Goal: Information Seeking & Learning: Learn about a topic

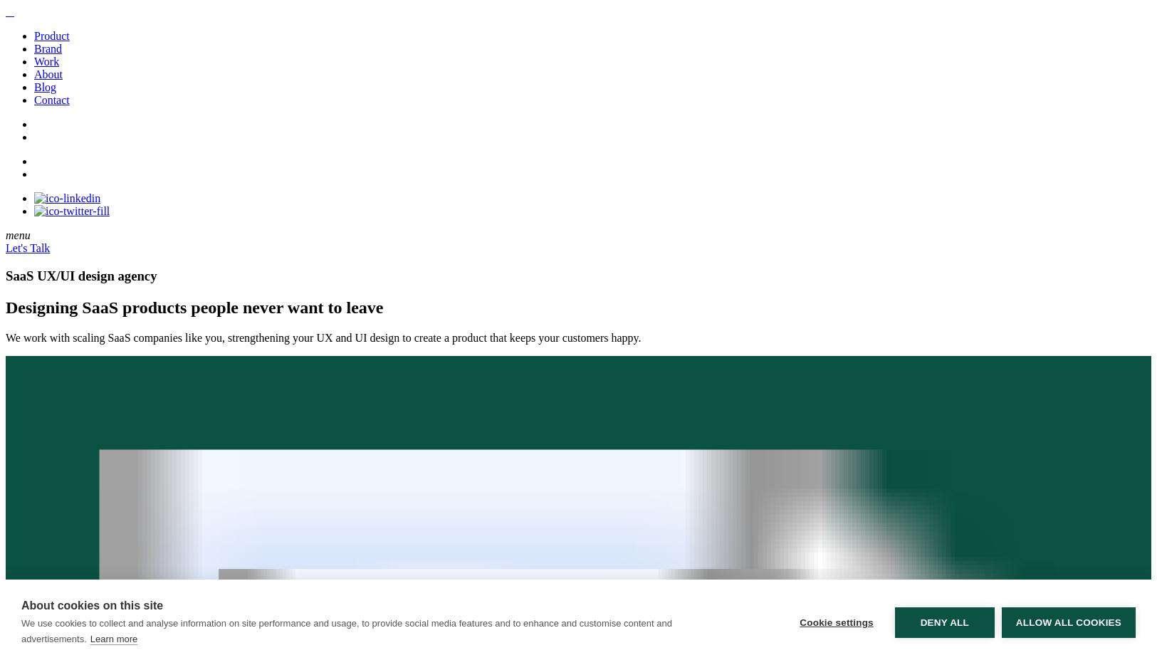
click at [530, 268] on h1 "SaaS UX/UI design agency" at bounding box center [578, 276] width 1145 height 16
click at [53, 55] on link "Brand" at bounding box center [48, 49] width 28 height 12
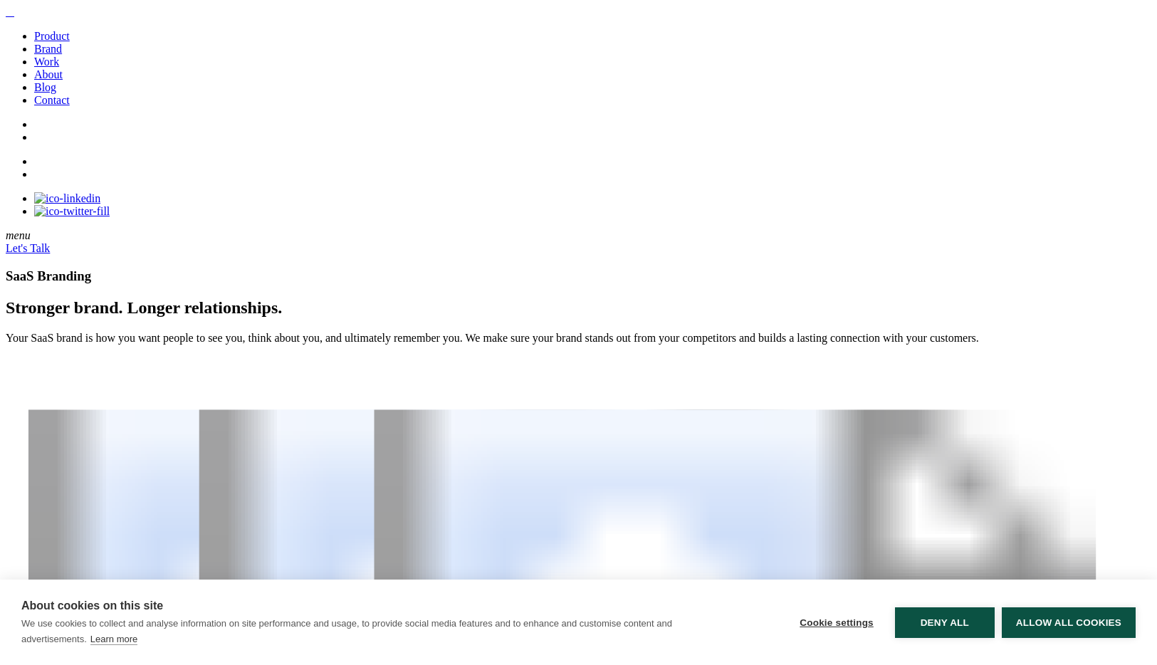
click at [11, 16] on img at bounding box center [11, 16] width 0 height 0
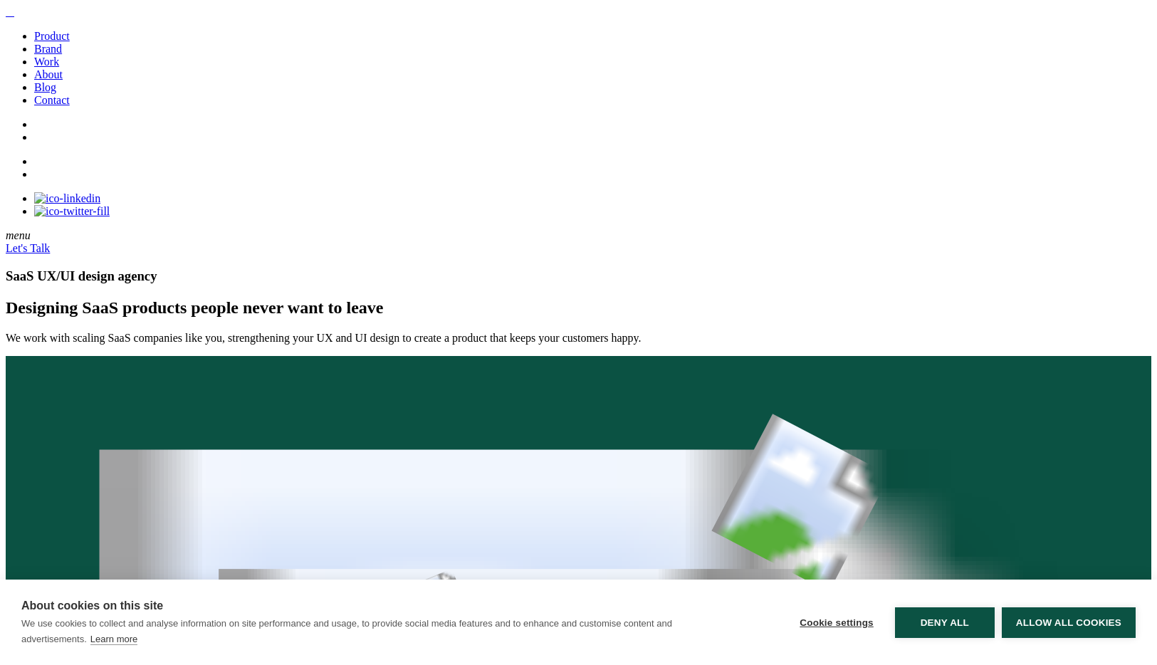
click at [493, 268] on h1 "SaaS UX/UI design agency" at bounding box center [578, 276] width 1145 height 16
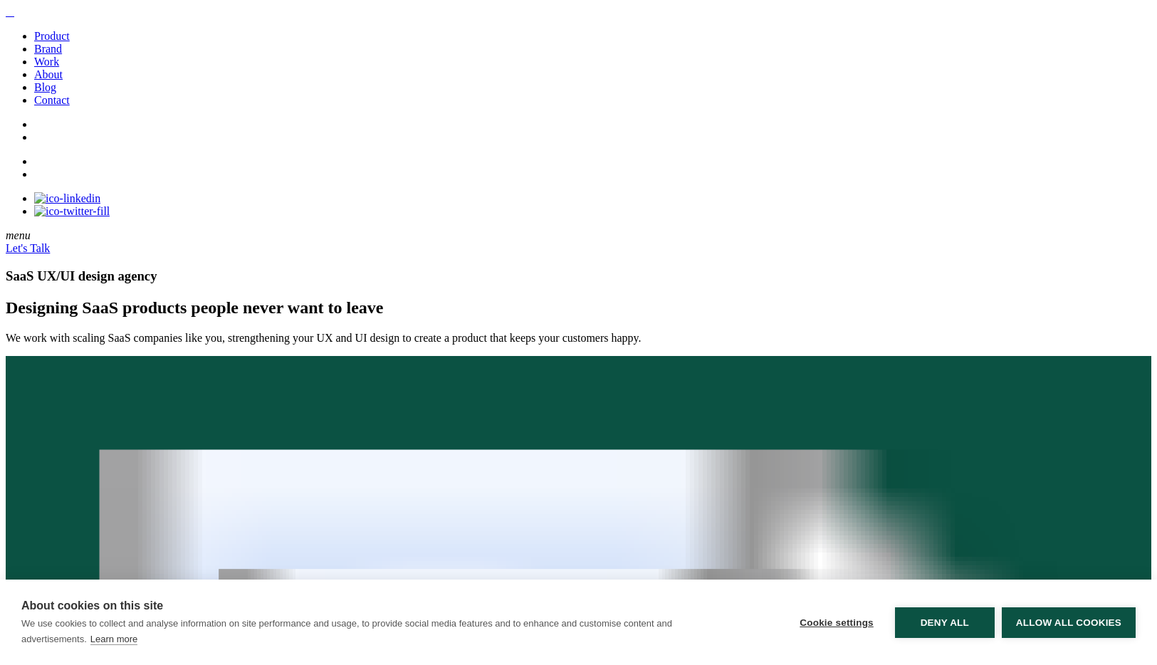
click at [58, 55] on link "Brand" at bounding box center [48, 49] width 28 height 12
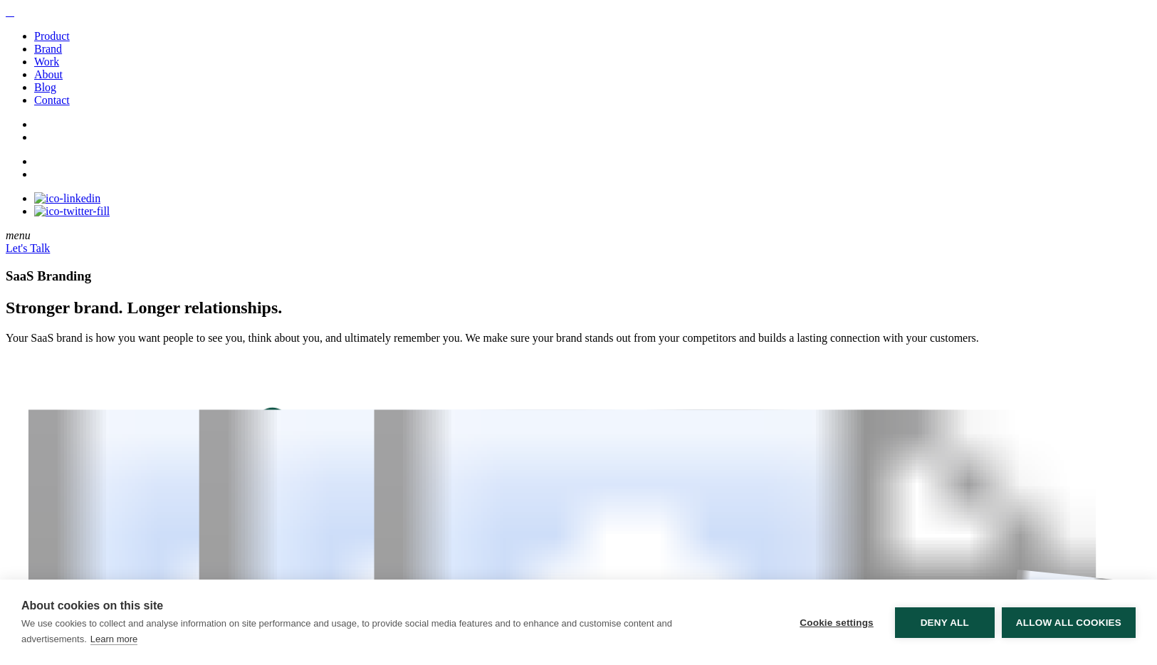
click at [11, 16] on img at bounding box center [11, 16] width 0 height 0
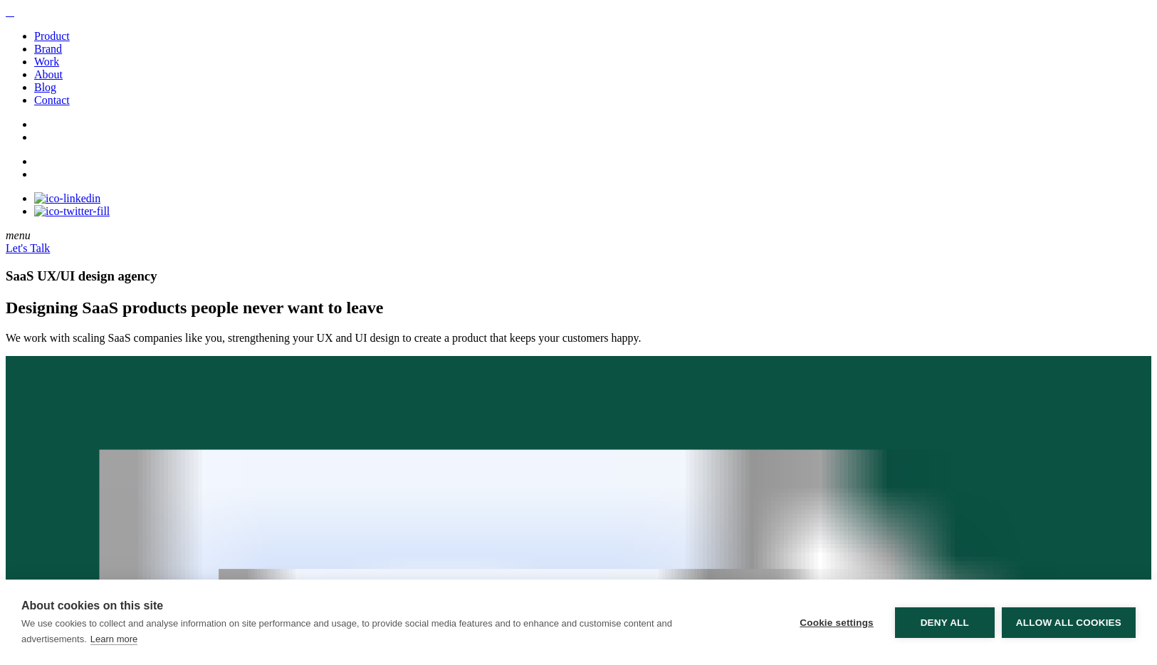
click at [149, 268] on h1 "SaaS UX/UI design agency" at bounding box center [578, 276] width 1145 height 16
click at [166, 268] on h1 "SaaS UX/UI design agency" at bounding box center [578, 276] width 1145 height 16
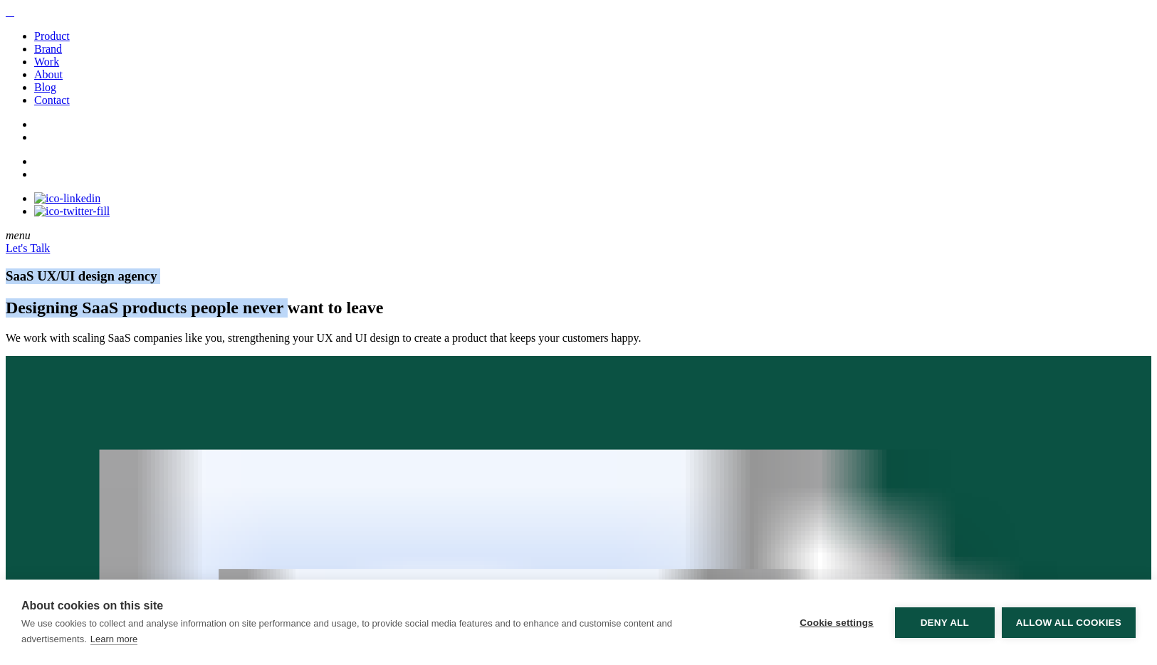
drag, startPoint x: 138, startPoint y: 110, endPoint x: 478, endPoint y: 485, distance: 506.5
click at [478, 318] on div "SaaS UX/UI design agency Designing SaaS products people never want to leave" at bounding box center [578, 292] width 1145 height 49
click at [320, 268] on h1 "SaaS UX/UI design agency" at bounding box center [578, 276] width 1145 height 16
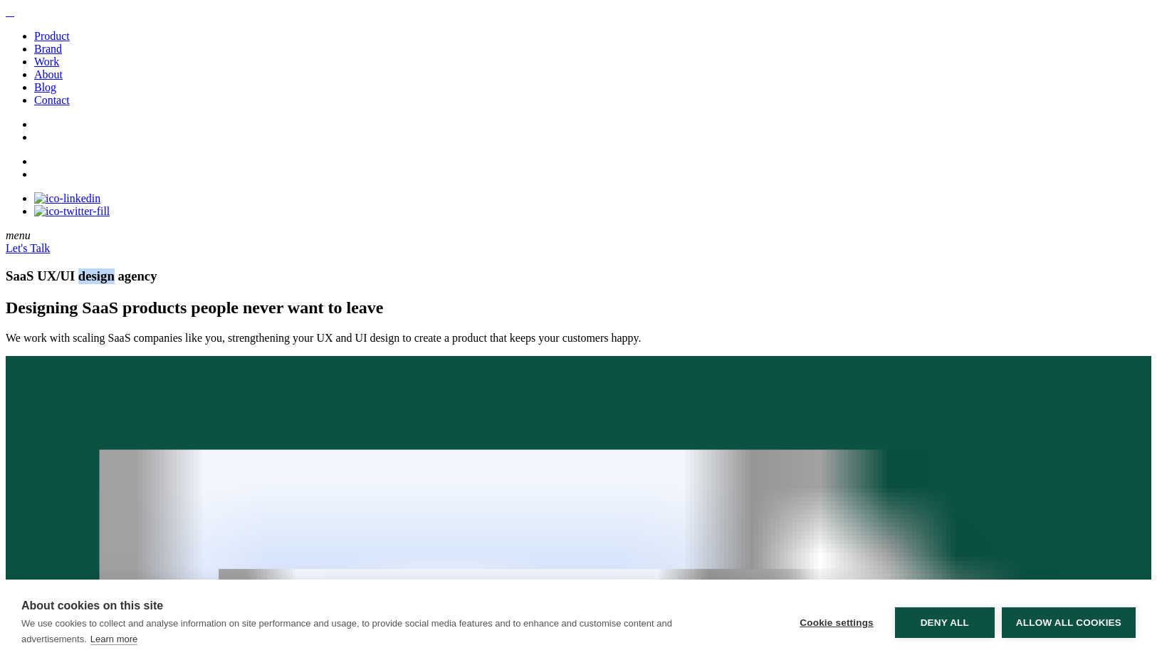
click at [320, 268] on h1 "SaaS UX/UI design agency" at bounding box center [578, 276] width 1145 height 16
click at [160, 268] on h1 "SaaS UX/UI design agency" at bounding box center [578, 276] width 1145 height 16
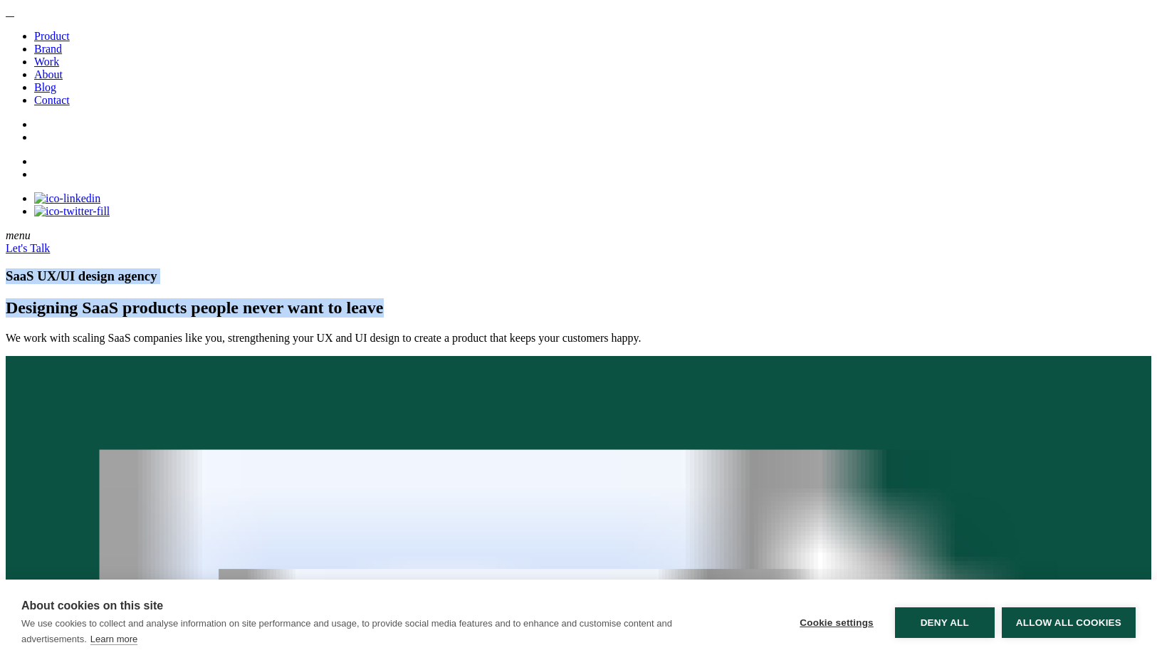
drag, startPoint x: 141, startPoint y: 110, endPoint x: 469, endPoint y: 551, distance: 550.0
click at [469, 318] on div "SaaS UX/UI design agency Designing SaaS products people never want to leave" at bounding box center [578, 292] width 1145 height 49
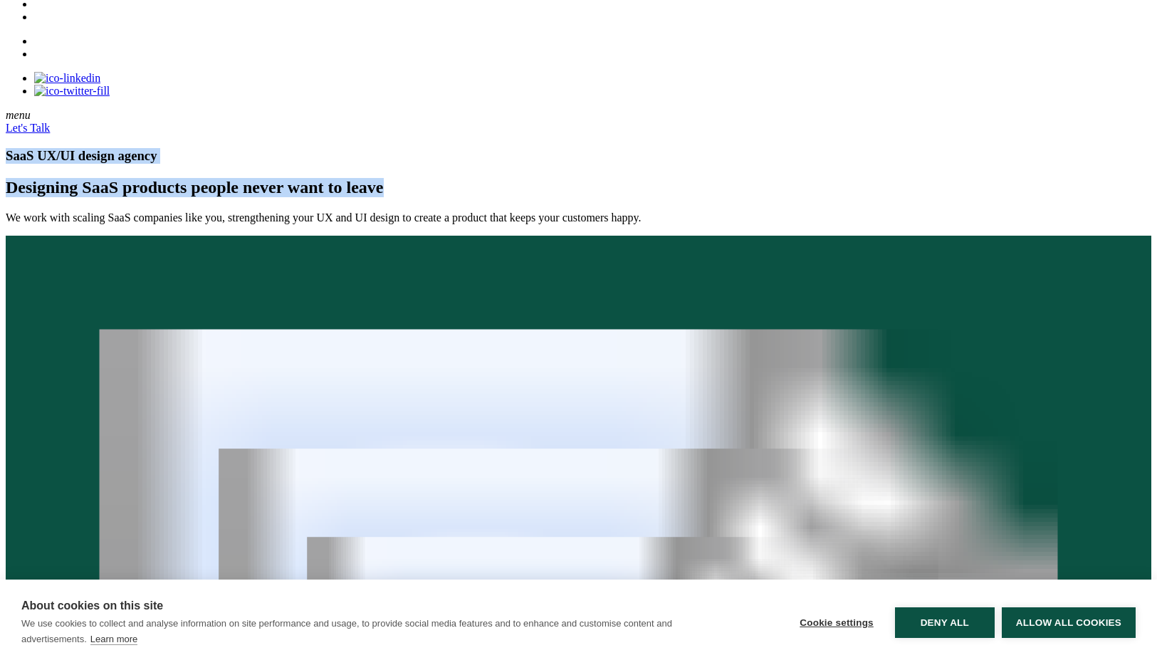
scroll to position [188, 0]
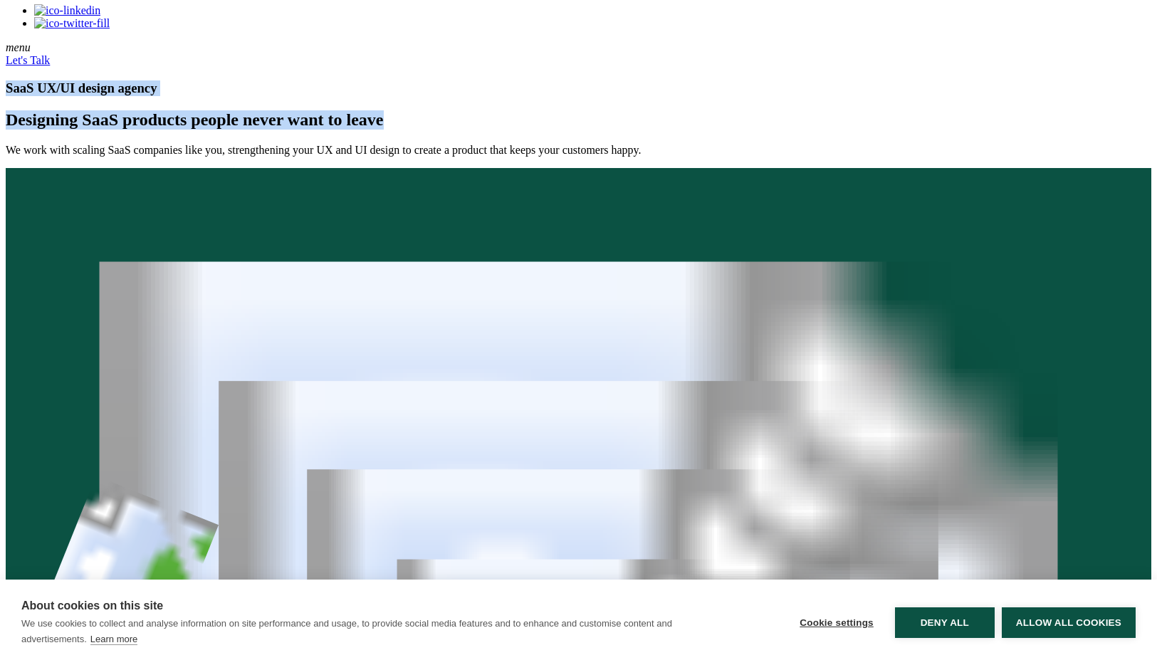
copy div "SaaS UX/UI design agency Designing SaaS products people never want to leave"
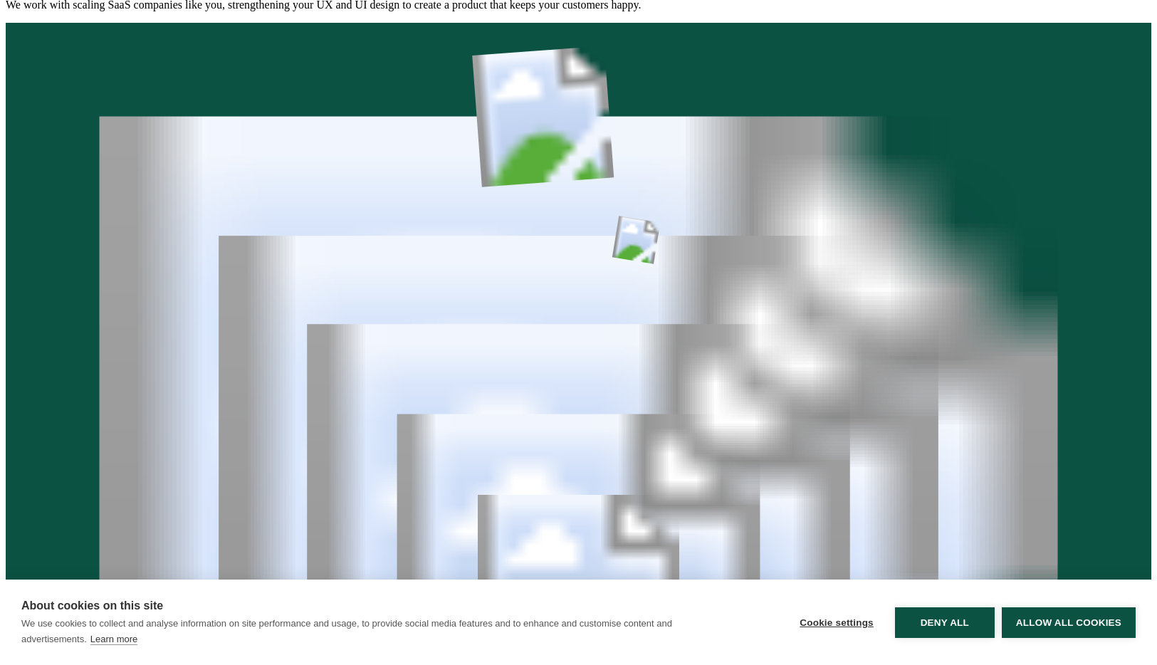
scroll to position [374, 0]
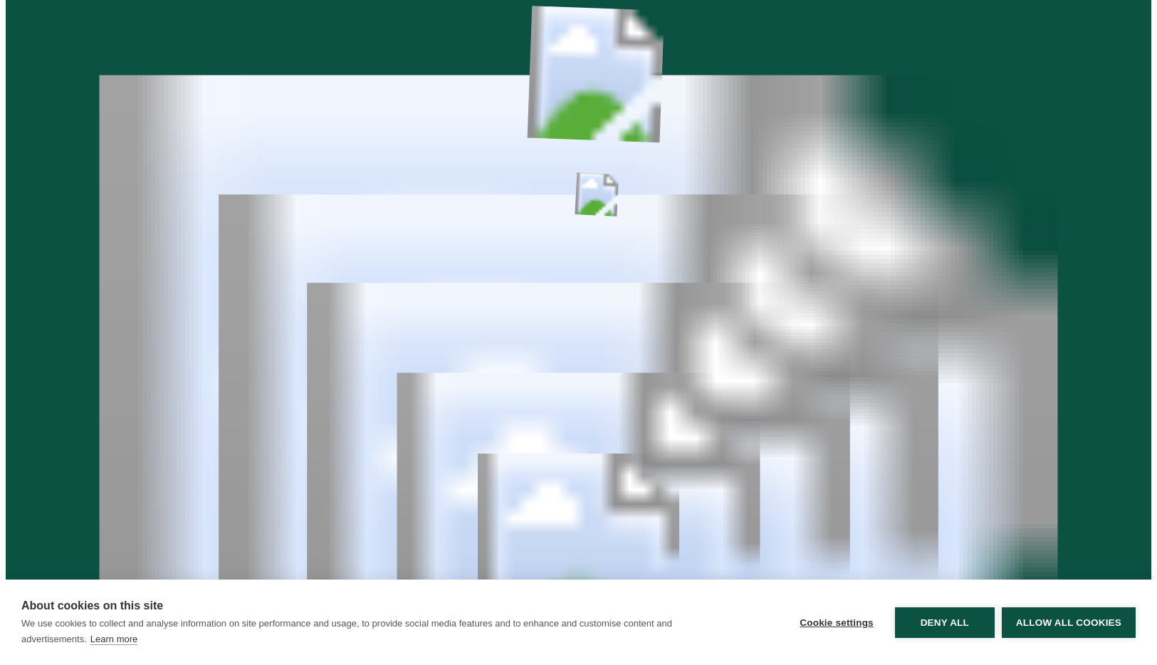
drag, startPoint x: 732, startPoint y: 313, endPoint x: 827, endPoint y: 436, distance: 155.8
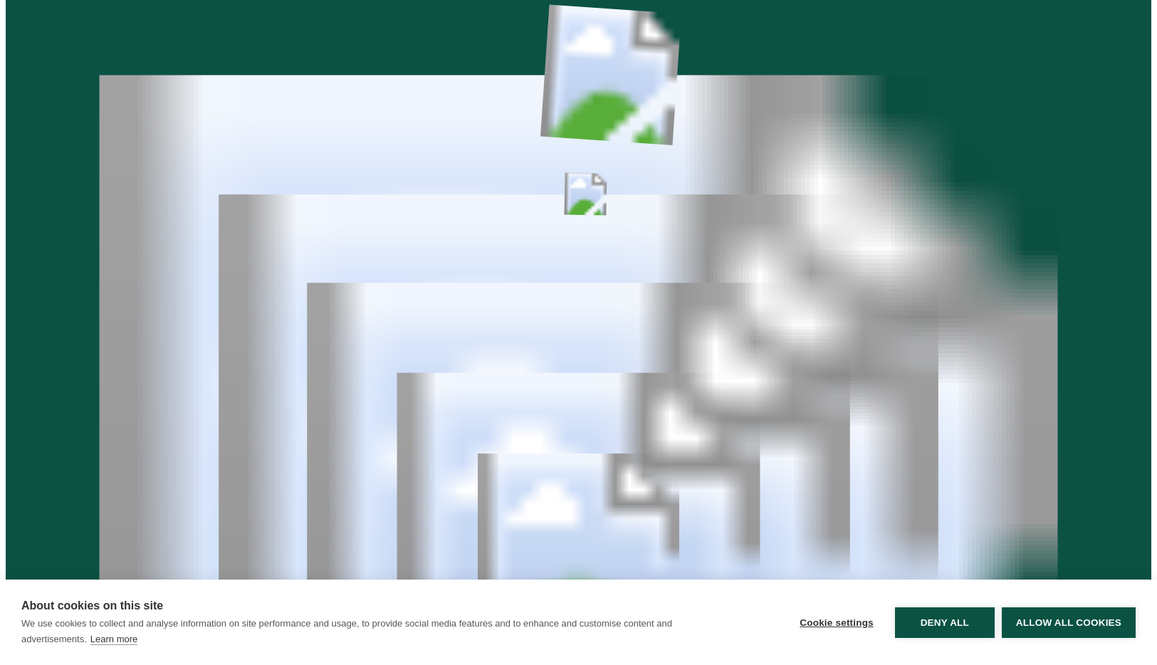
copy p "We work with scaling SaaS companies like you, strengthening your UX and UI desi…"
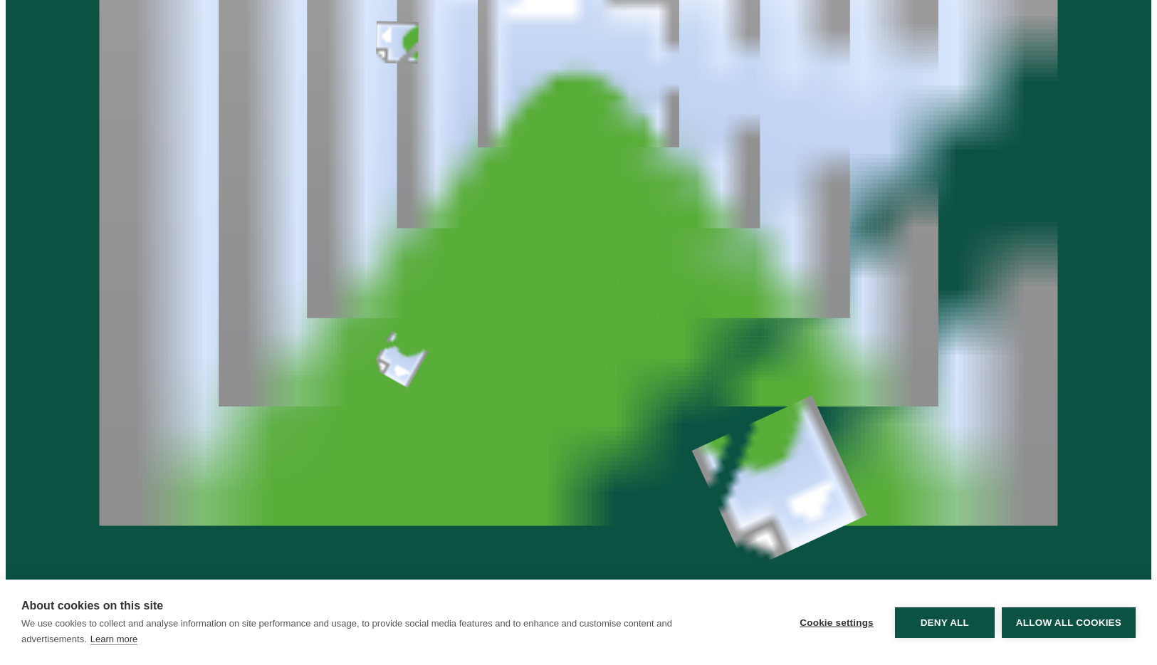
scroll to position [1162, 0]
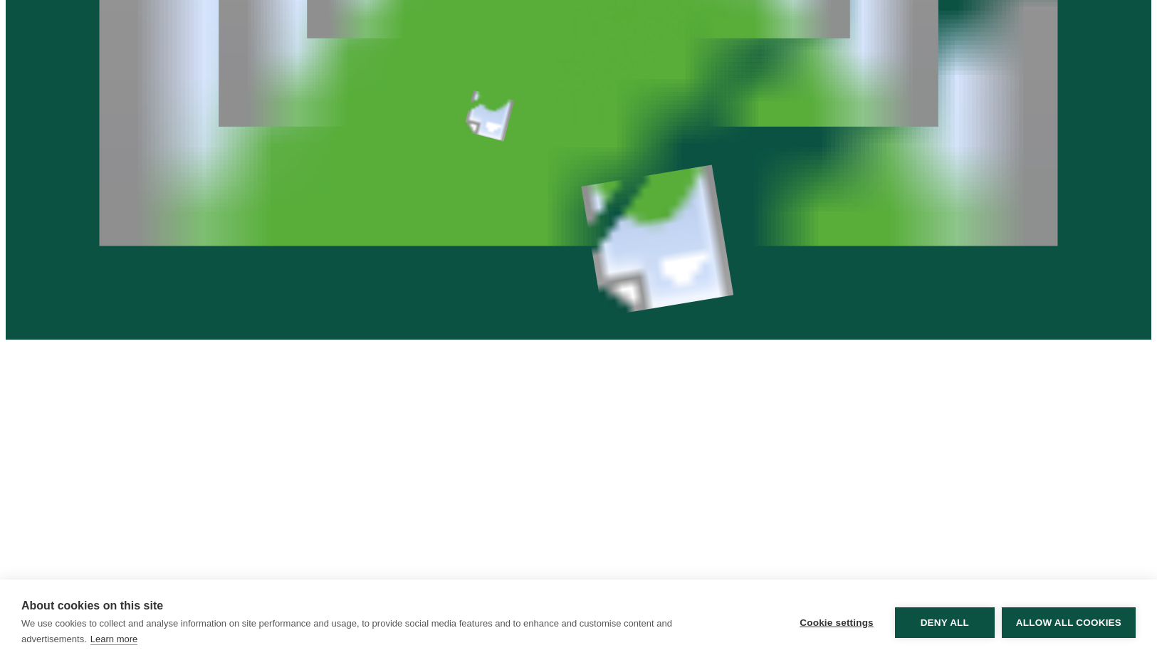
drag, startPoint x: 125, startPoint y: 307, endPoint x: 394, endPoint y: 439, distance: 300.2
click at [394, 439] on div "SaaS UX/UI design agency Designing SaaS products people never want to leave We …" at bounding box center [578, 538] width 1145 height 2862
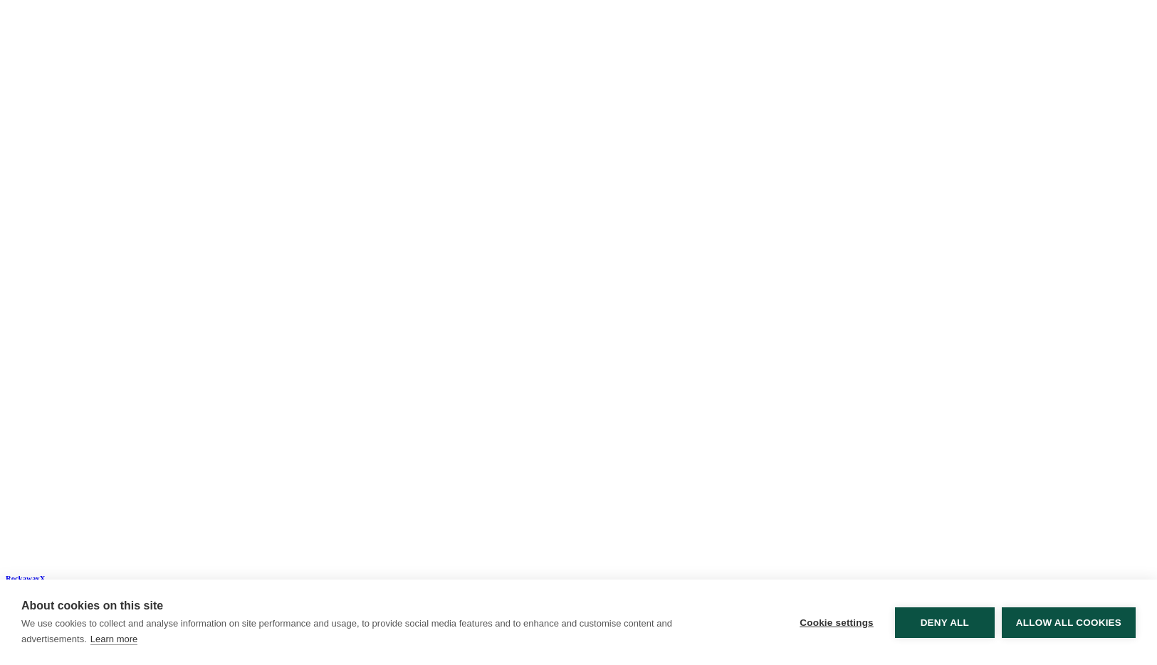
scroll to position [1719, 0]
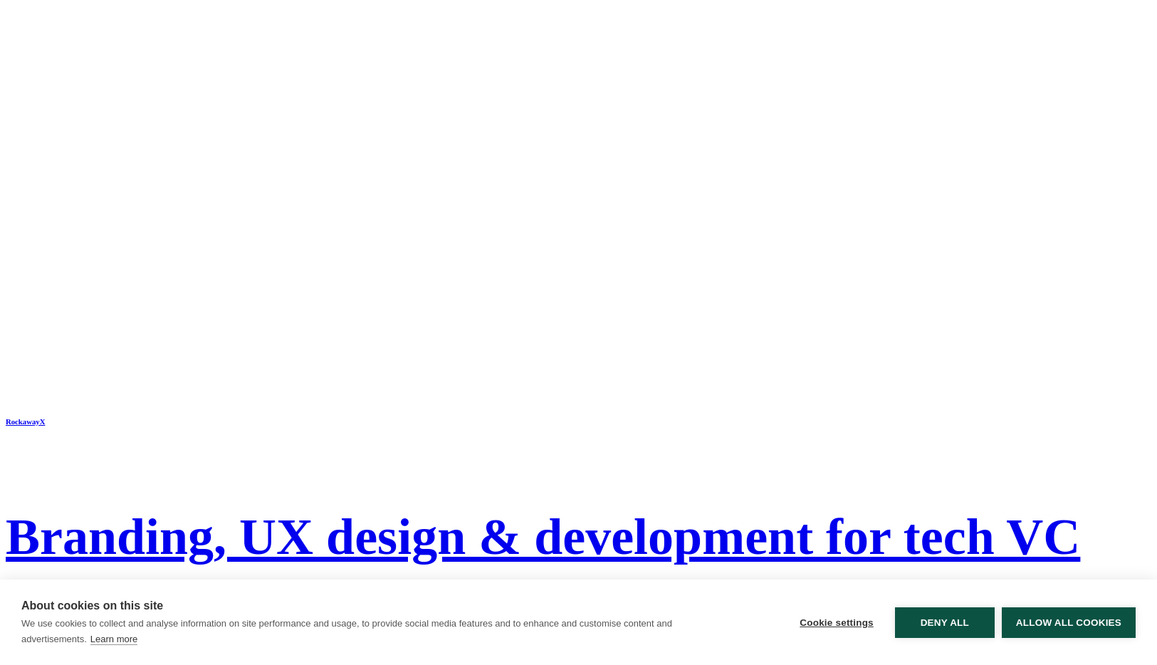
drag, startPoint x: 128, startPoint y: 282, endPoint x: 251, endPoint y: 390, distance: 163.9
click at [612, 339] on div "RockawayX Branding, UX design & development for tech [PERSON_NAME] SaaS brandin…" at bounding box center [578, 599] width 1145 height 1627
drag, startPoint x: 640, startPoint y: 285, endPoint x: 969, endPoint y: 359, distance: 337.0
click at [969, 359] on div "RockawayX Branding, UX design & development for tech [PERSON_NAME] SaaS brandin…" at bounding box center [578, 599] width 1145 height 1627
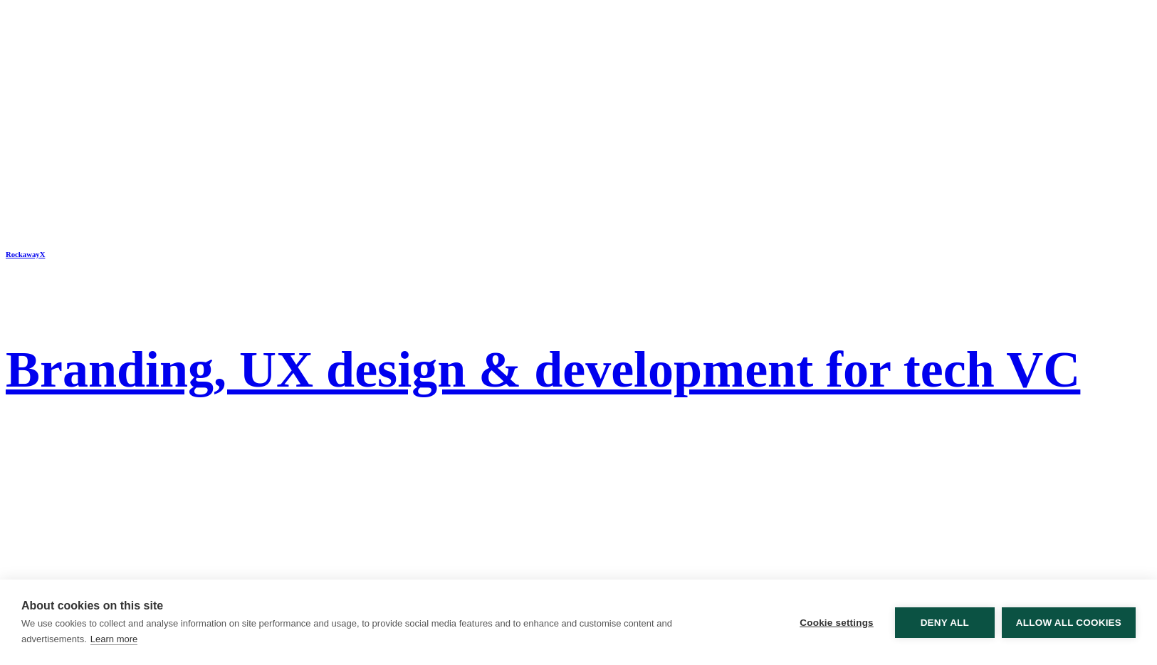
scroll to position [1945, 0]
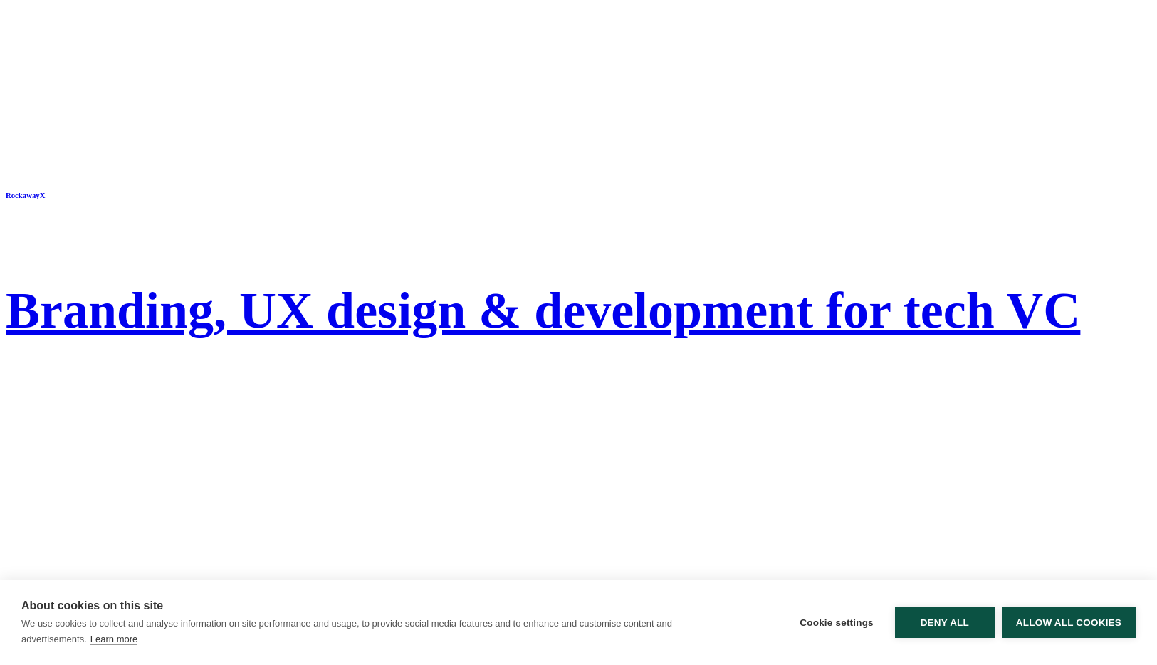
click at [706, 145] on div "RockawayX Branding, UX design & development for tech [PERSON_NAME] SaaS brandin…" at bounding box center [578, 372] width 1145 height 1627
drag, startPoint x: 617, startPoint y: 45, endPoint x: 695, endPoint y: 193, distance: 167.5
click at [695, 193] on div "RockawayX Branding, UX design & development for tech [PERSON_NAME] SaaS brandin…" at bounding box center [578, 372] width 1145 height 1627
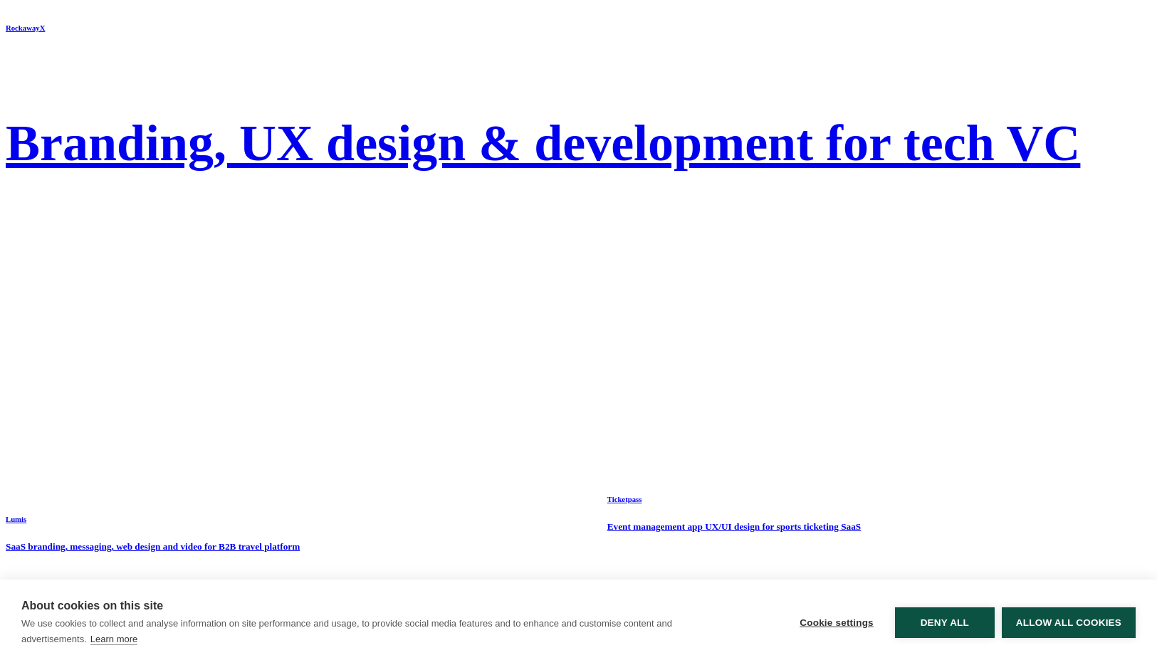
scroll to position [2179, 0]
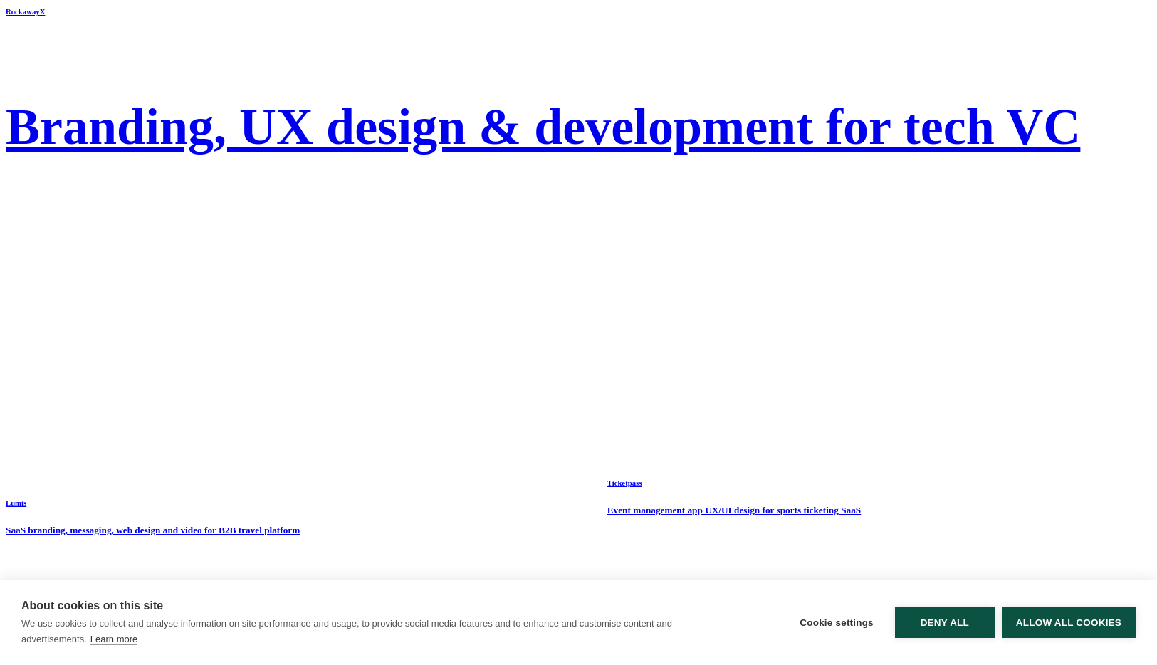
scroll to position [2221, 0]
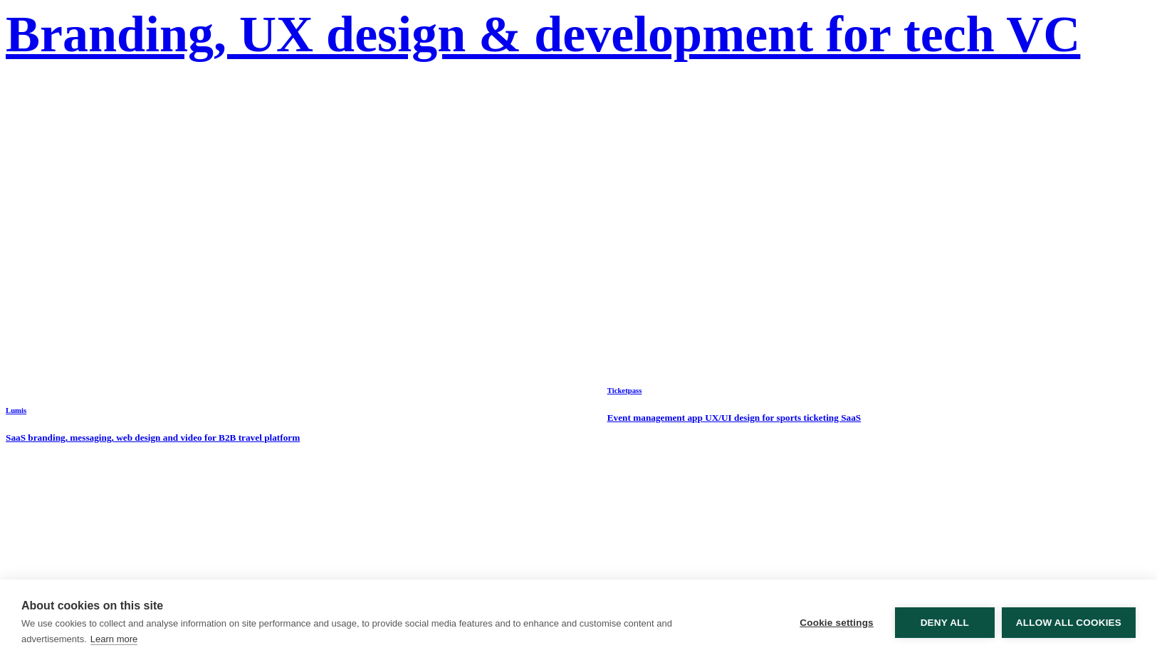
drag, startPoint x: 615, startPoint y: 276, endPoint x: 824, endPoint y: 337, distance: 218.1
click at [824, 337] on div "RockawayX Branding, UX design & development for tech [PERSON_NAME] SaaS brandin…" at bounding box center [578, 96] width 1145 height 1627
click at [810, 433] on div "RockawayX Branding, UX design & development for tech [PERSON_NAME] SaaS brandin…" at bounding box center [578, 96] width 1145 height 1627
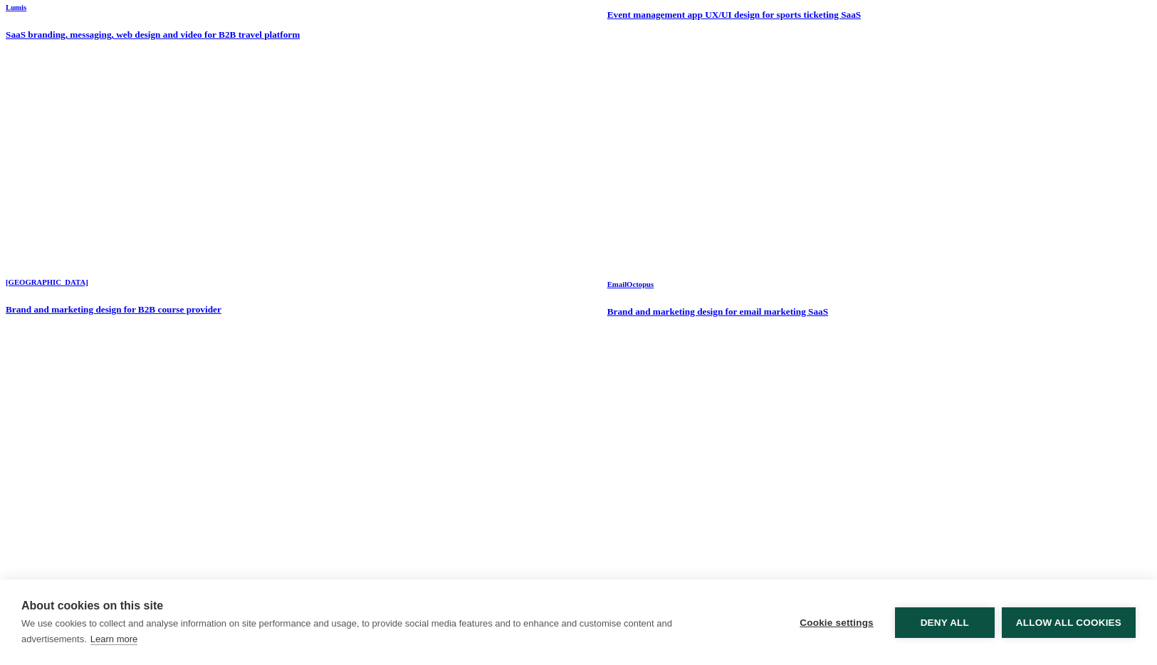
scroll to position [2693, 0]
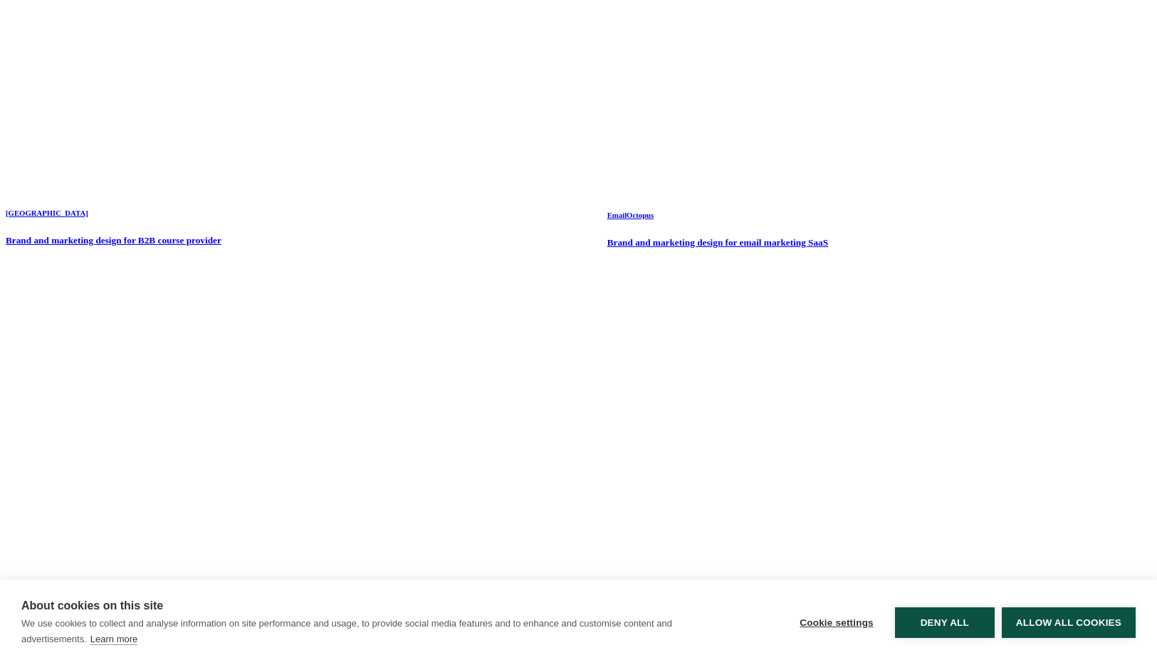
drag, startPoint x: 88, startPoint y: 135, endPoint x: 716, endPoint y: 388, distance: 676.8
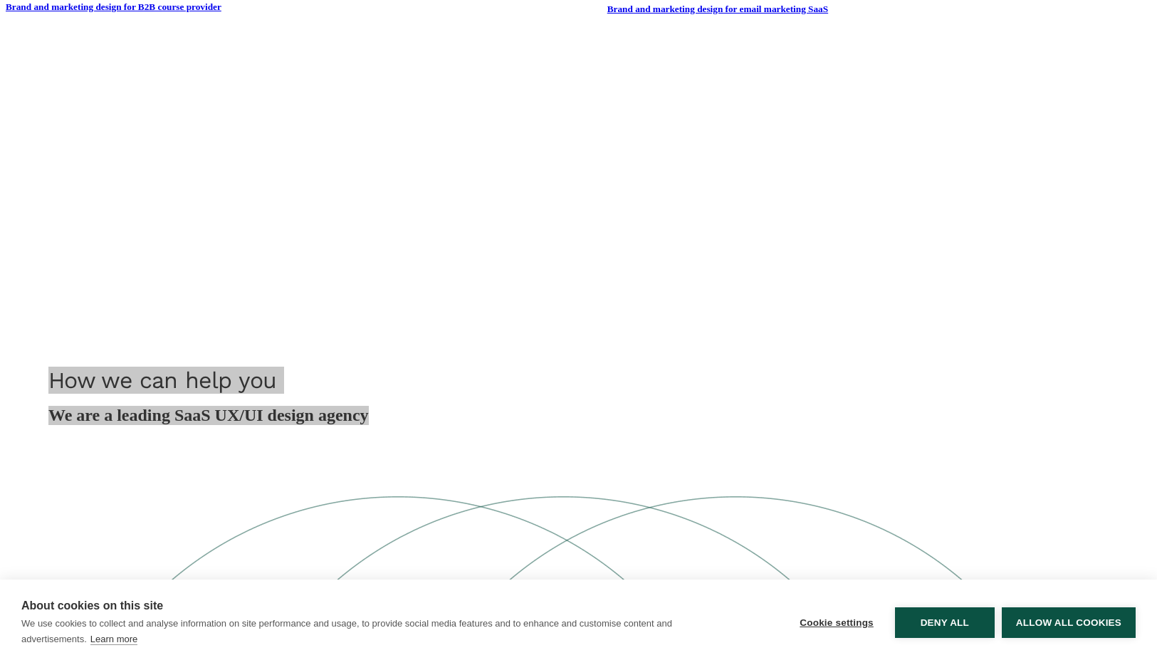
scroll to position [2927, 0]
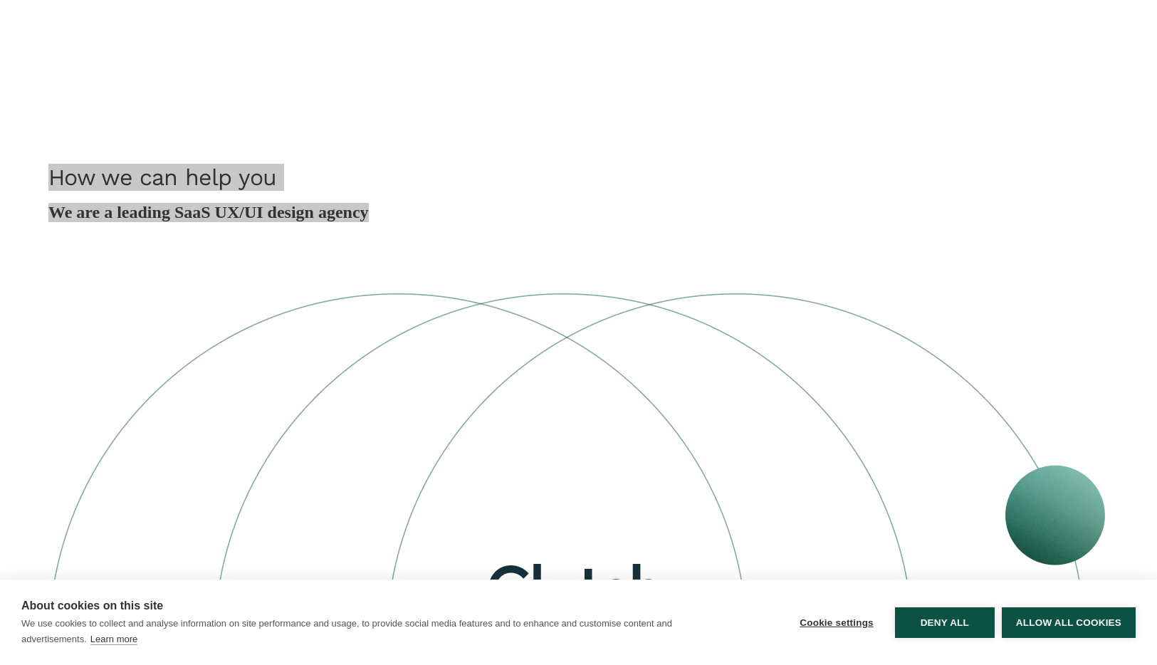
scroll to position [3025, 0]
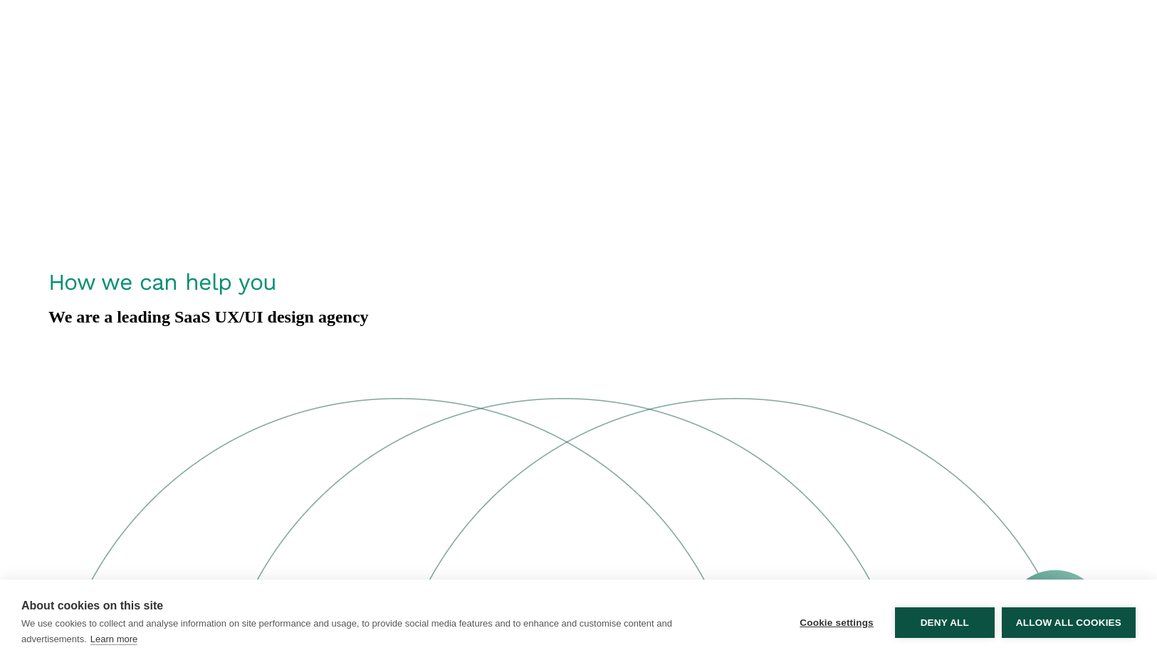
drag, startPoint x: 641, startPoint y: 237, endPoint x: 844, endPoint y: 413, distance: 267.9
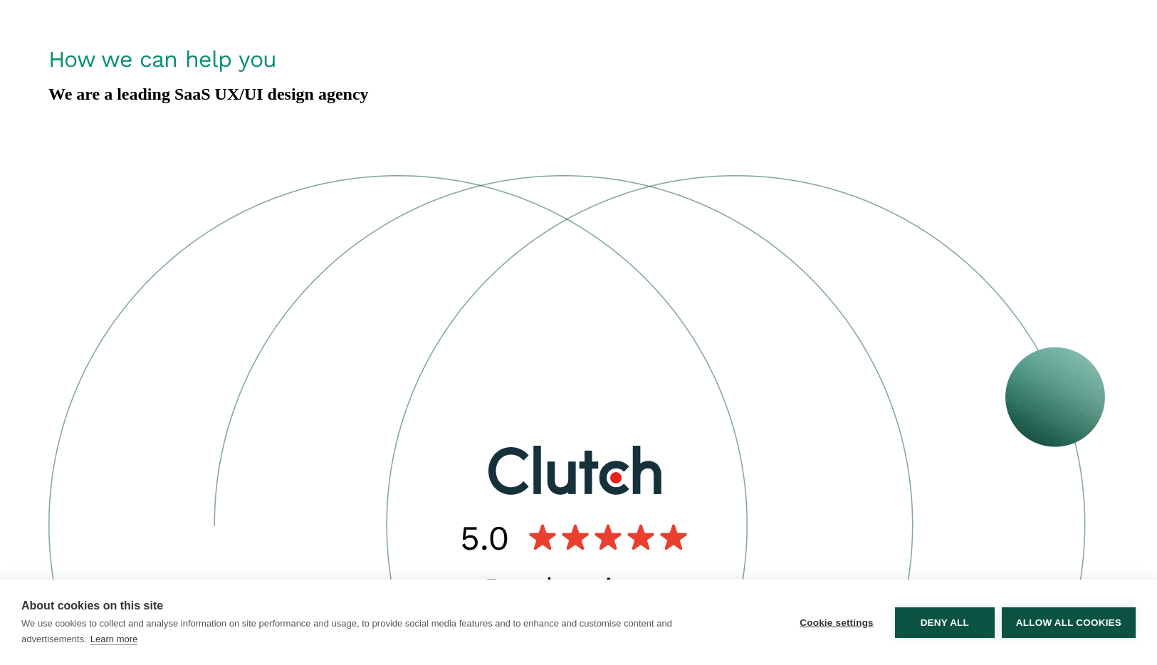
scroll to position [3265, 0]
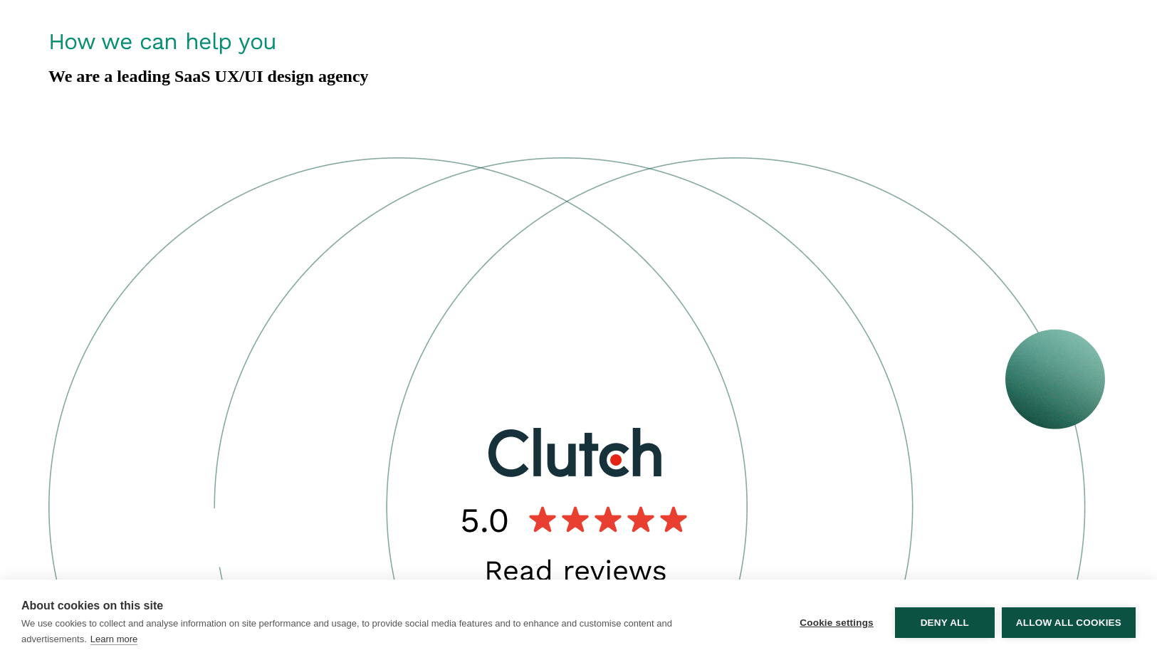
copy div "Vector is a [GEOGRAPHIC_DATA]-based SaaS UX/UI design agency, working across br…"
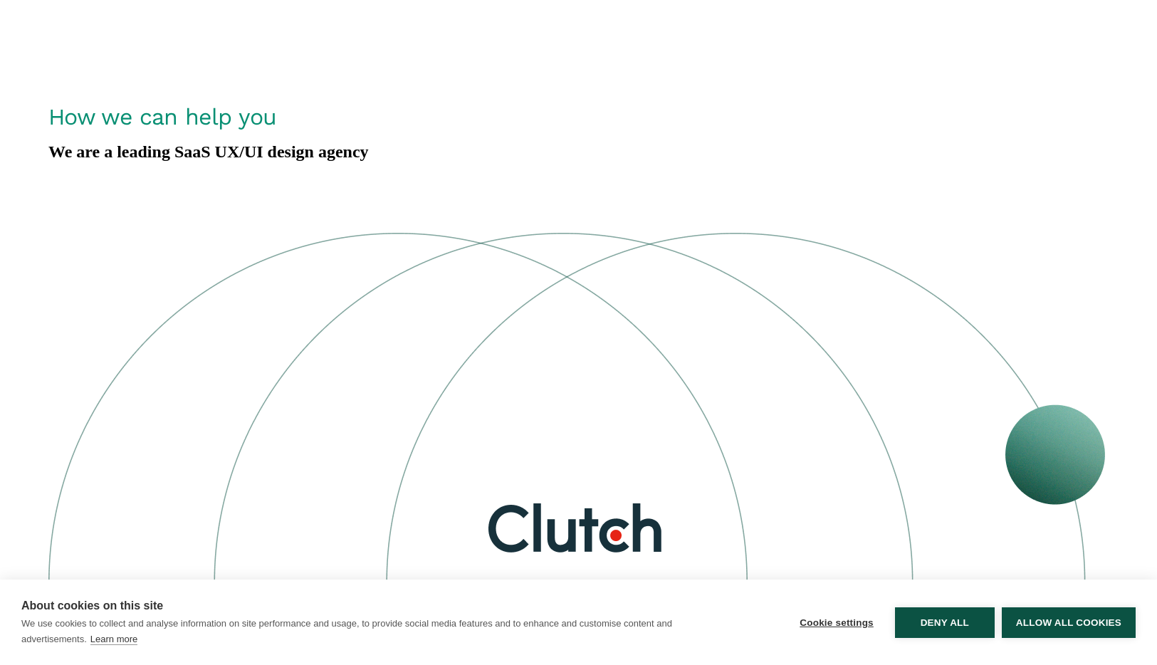
scroll to position [3223, 0]
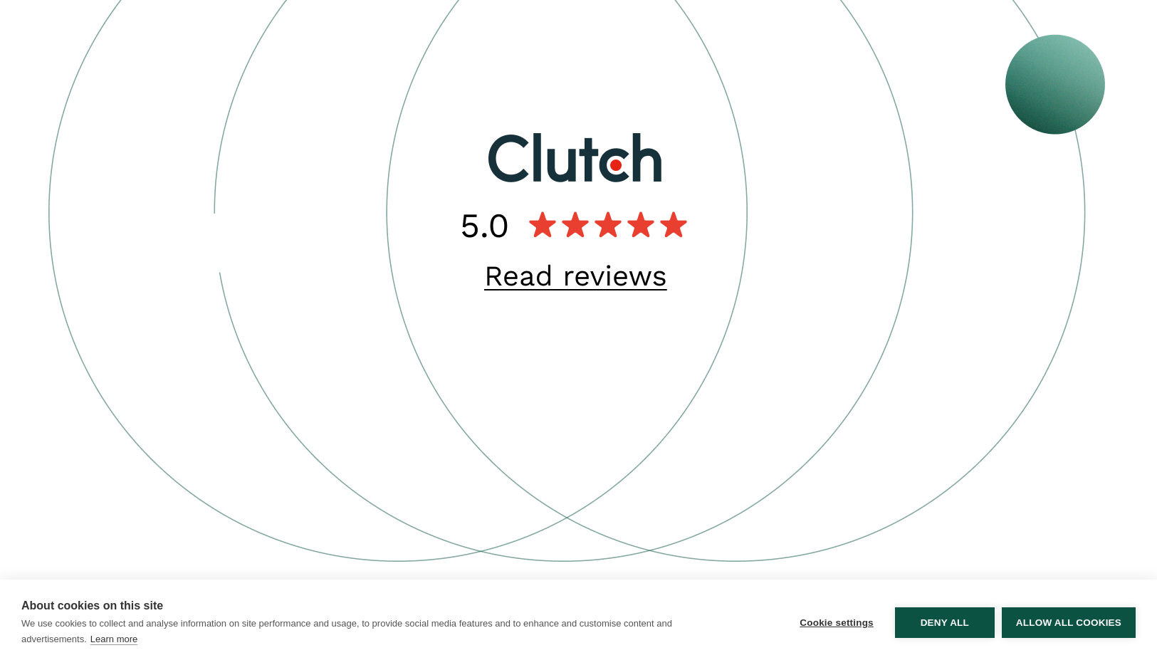
scroll to position [3616, 0]
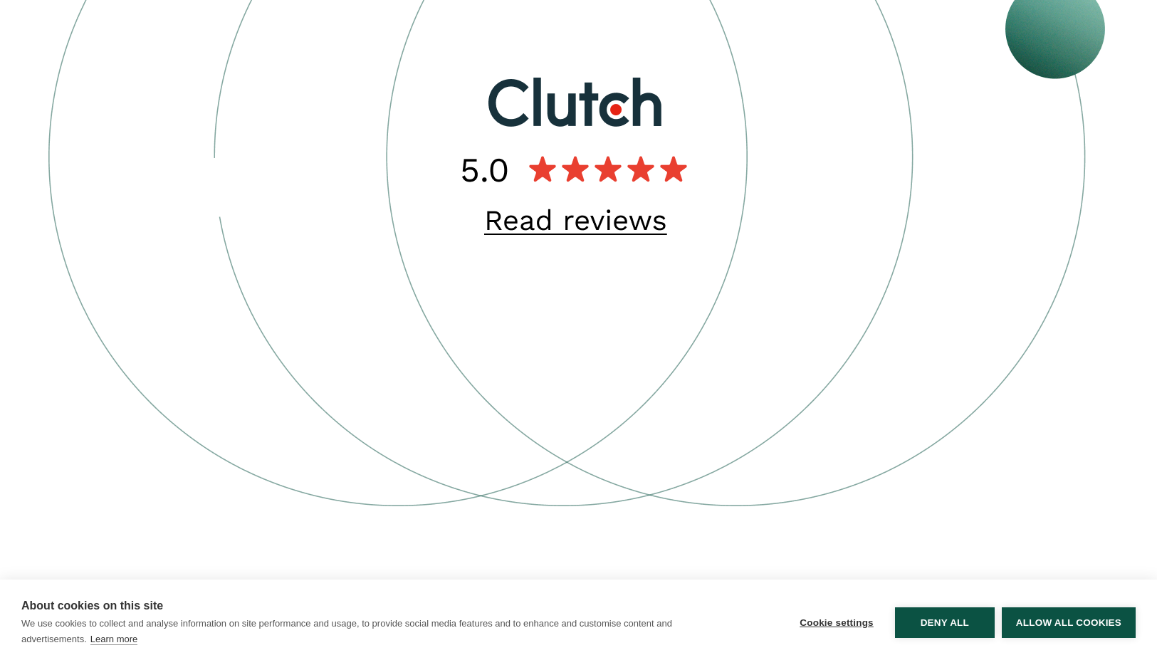
drag, startPoint x: 325, startPoint y: 283, endPoint x: 1108, endPoint y: 336, distance: 784.9
copy h4 "Who we've worked with"
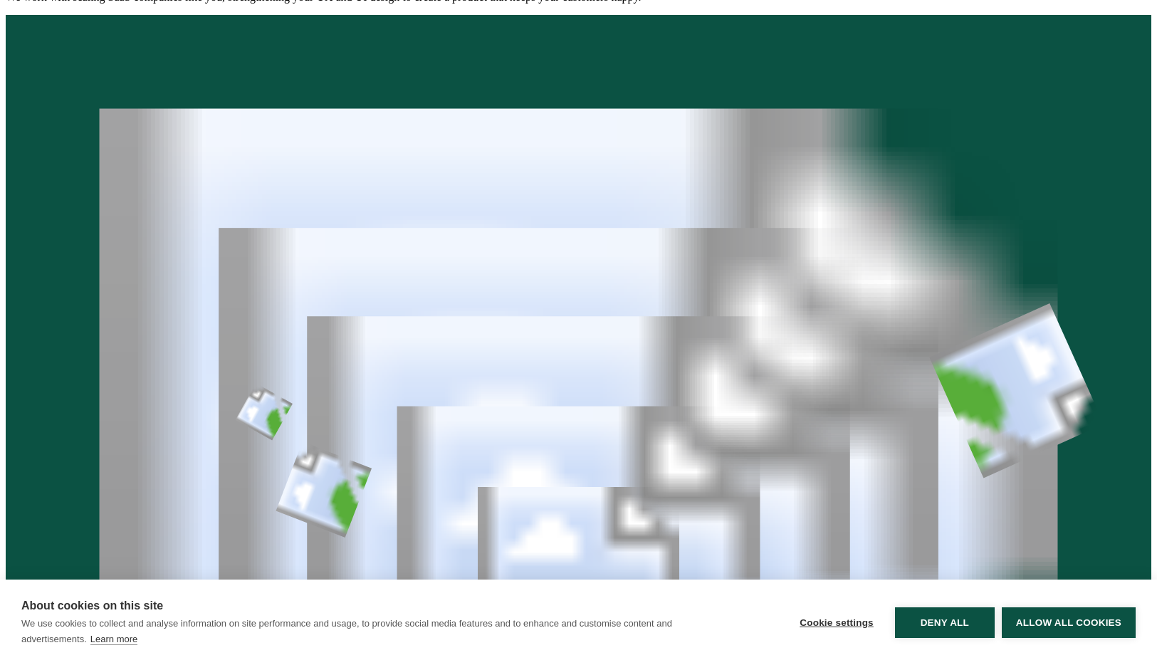
scroll to position [366, 0]
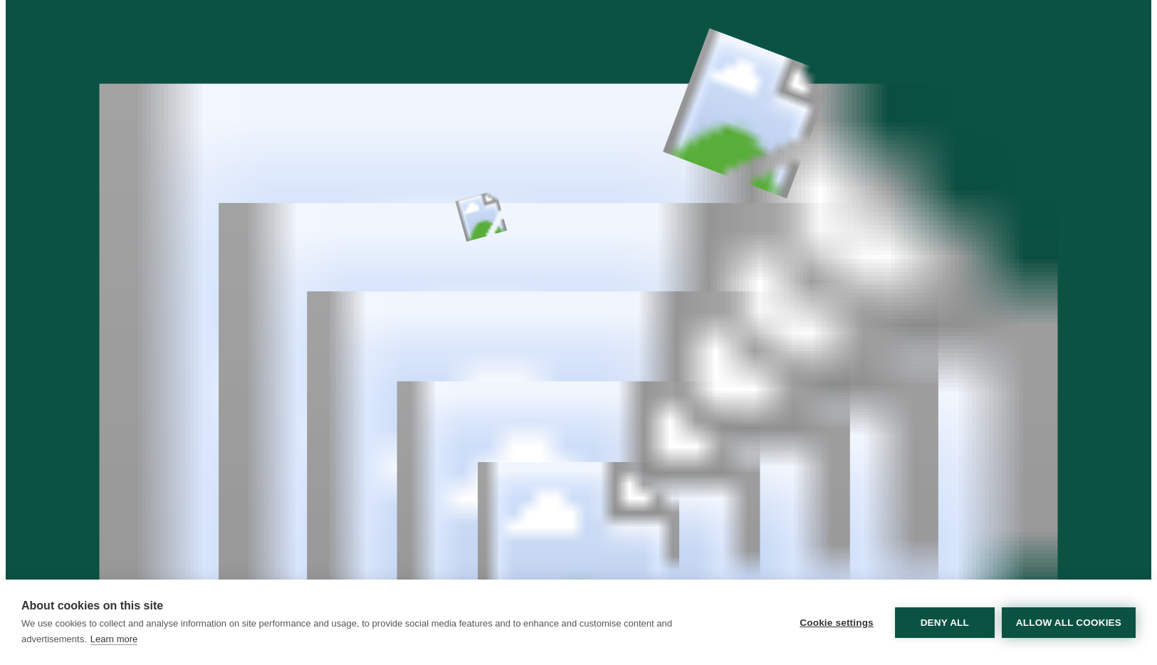
click at [1034, 617] on button "Allow all cookies" at bounding box center [1069, 622] width 134 height 31
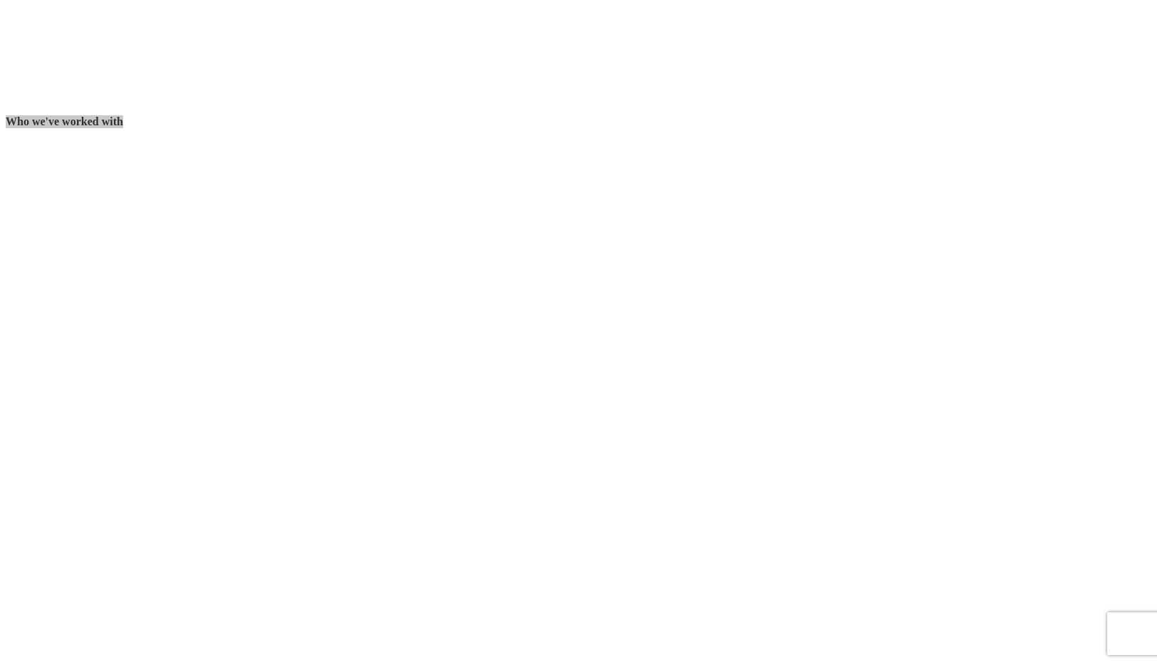
scroll to position [4713, 0]
drag, startPoint x: 87, startPoint y: 114, endPoint x: 364, endPoint y: 480, distance: 458.9
copy div "Our services Your SaaS product and brand, hand in hand"
